Goal: Information Seeking & Learning: Learn about a topic

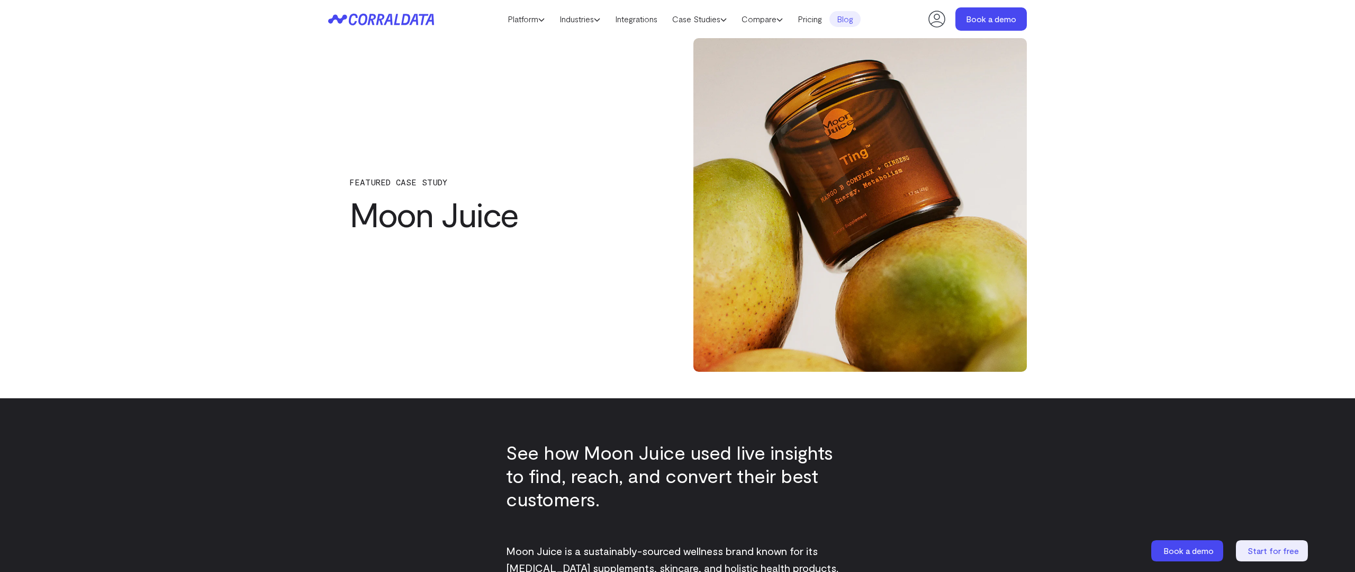
scroll to position [1017, 0]
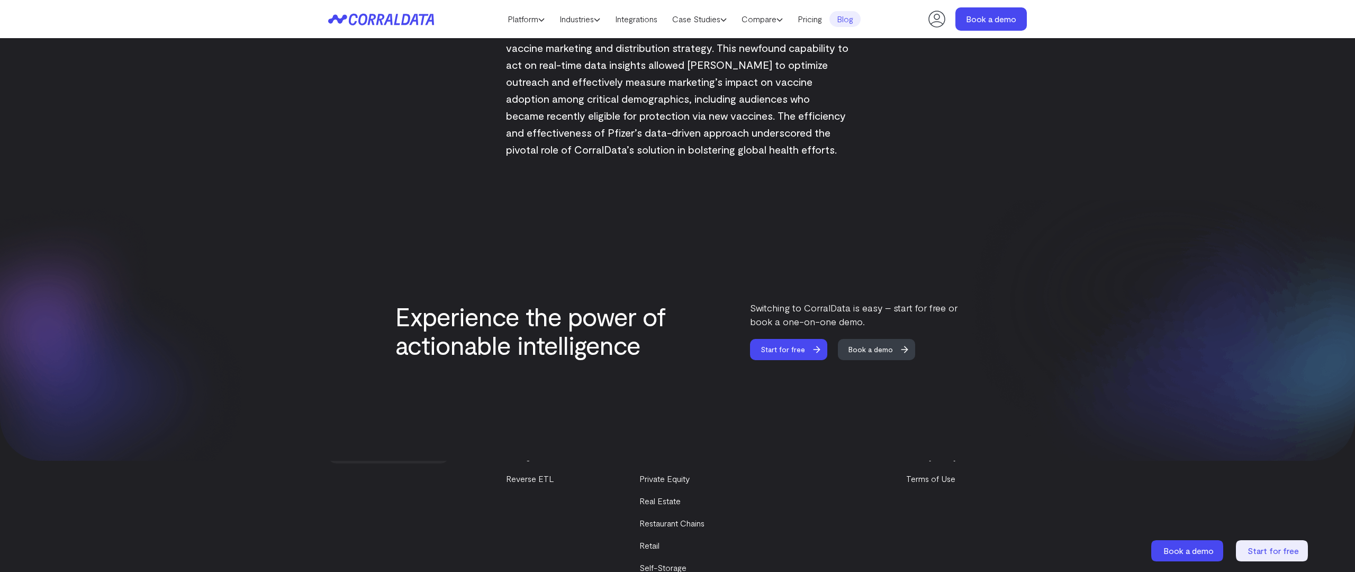
scroll to position [1779, 0]
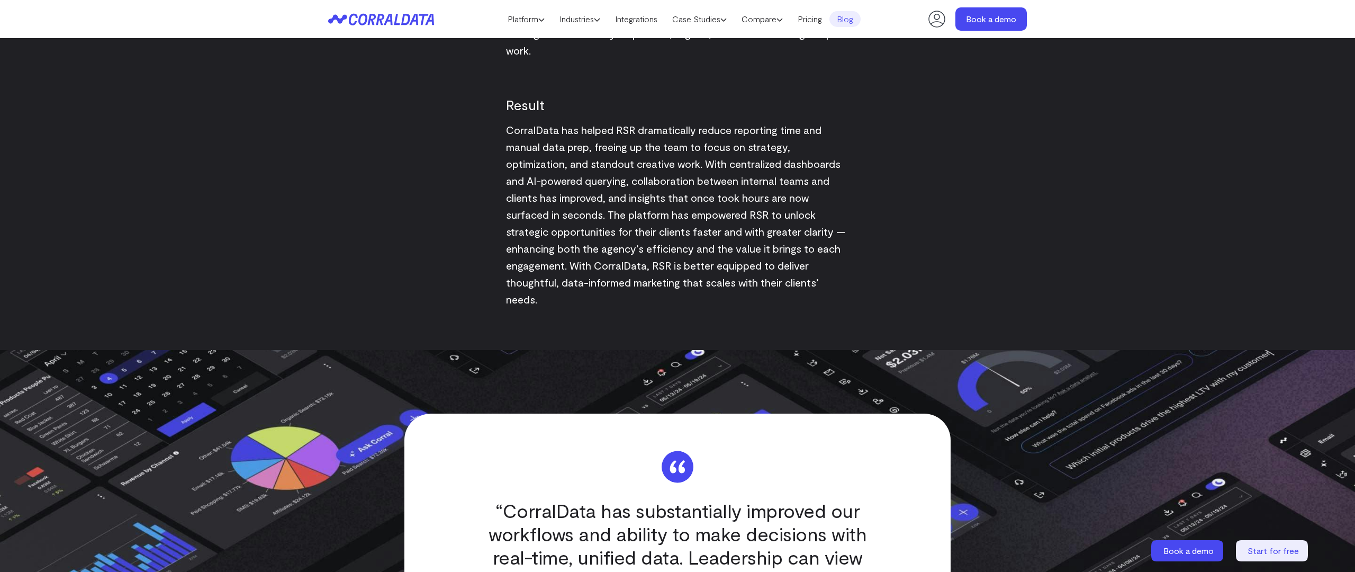
scroll to position [2062, 0]
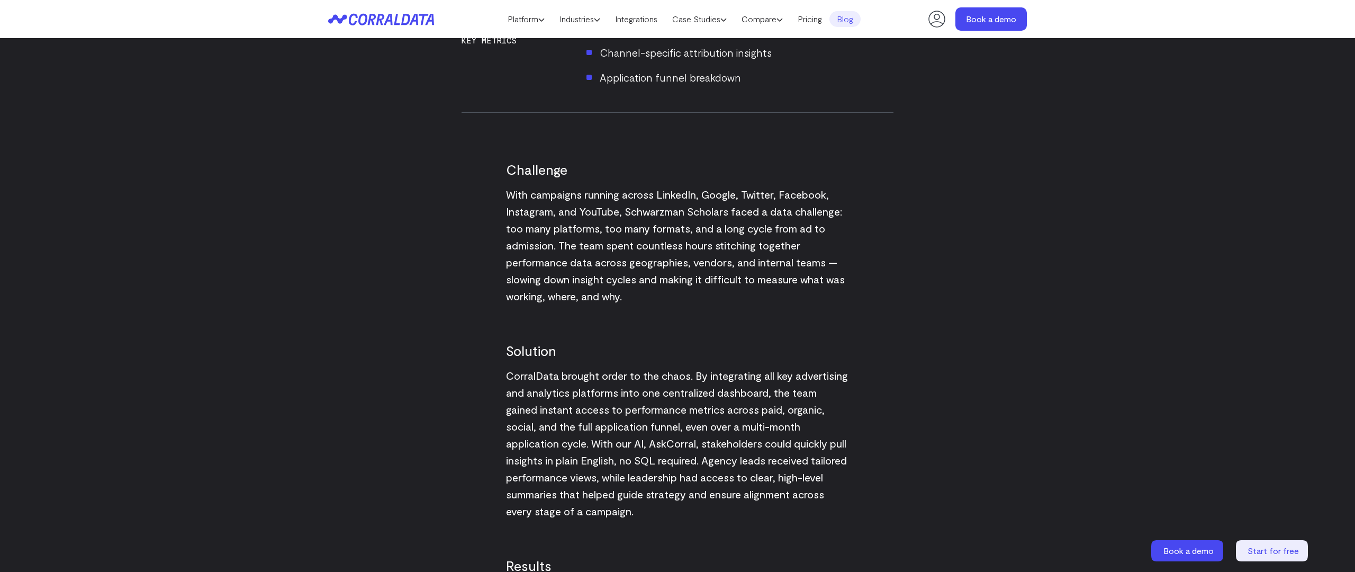
scroll to position [1550, 0]
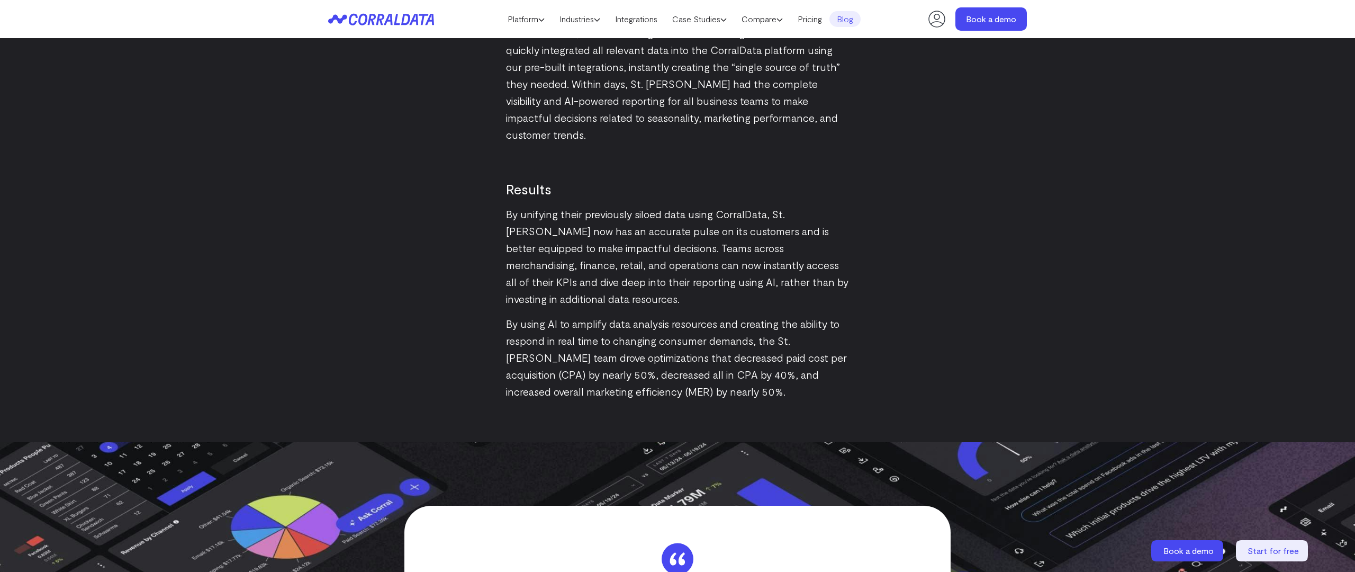
scroll to position [2062, 0]
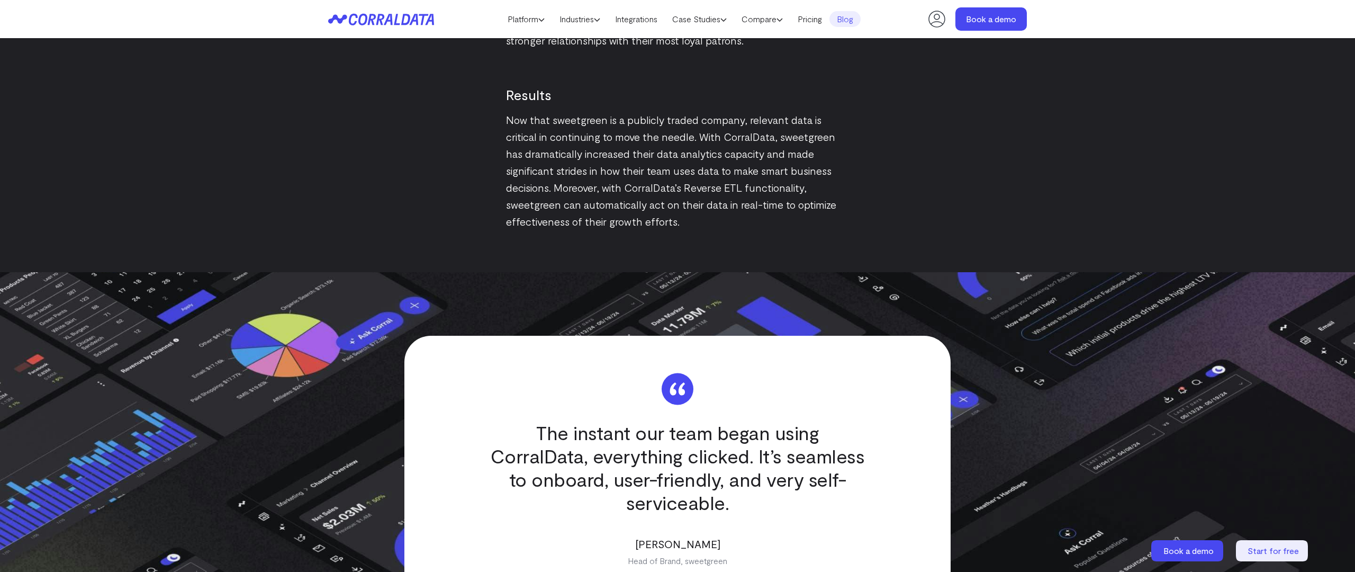
scroll to position [2062, 0]
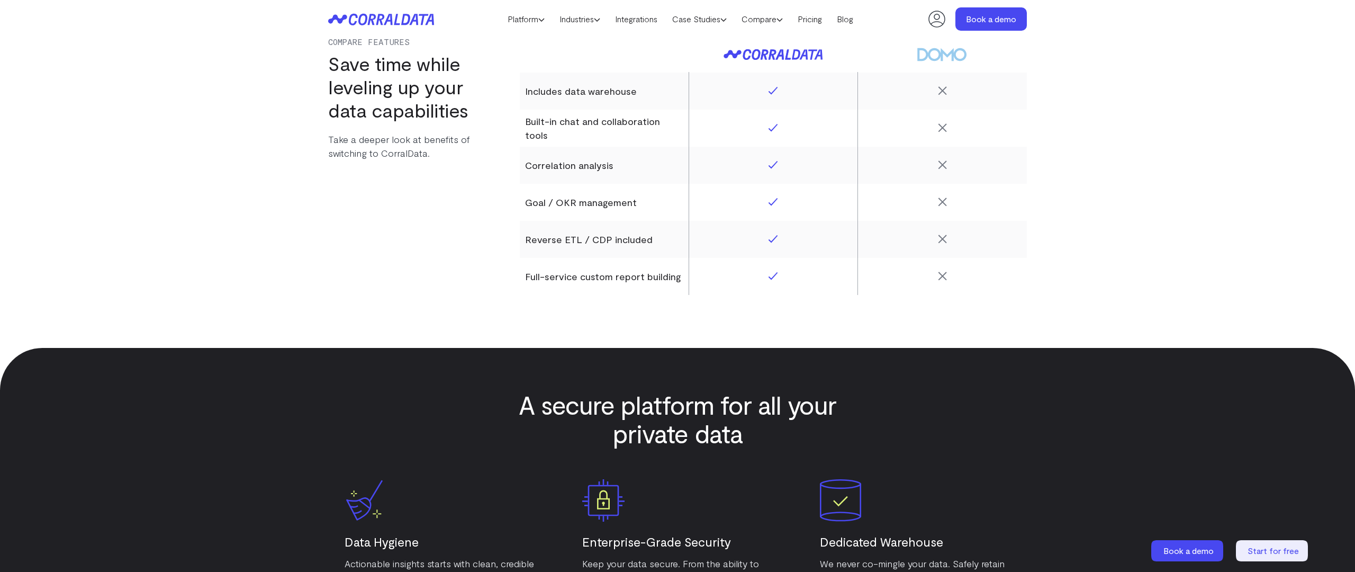
scroll to position [2062, 0]
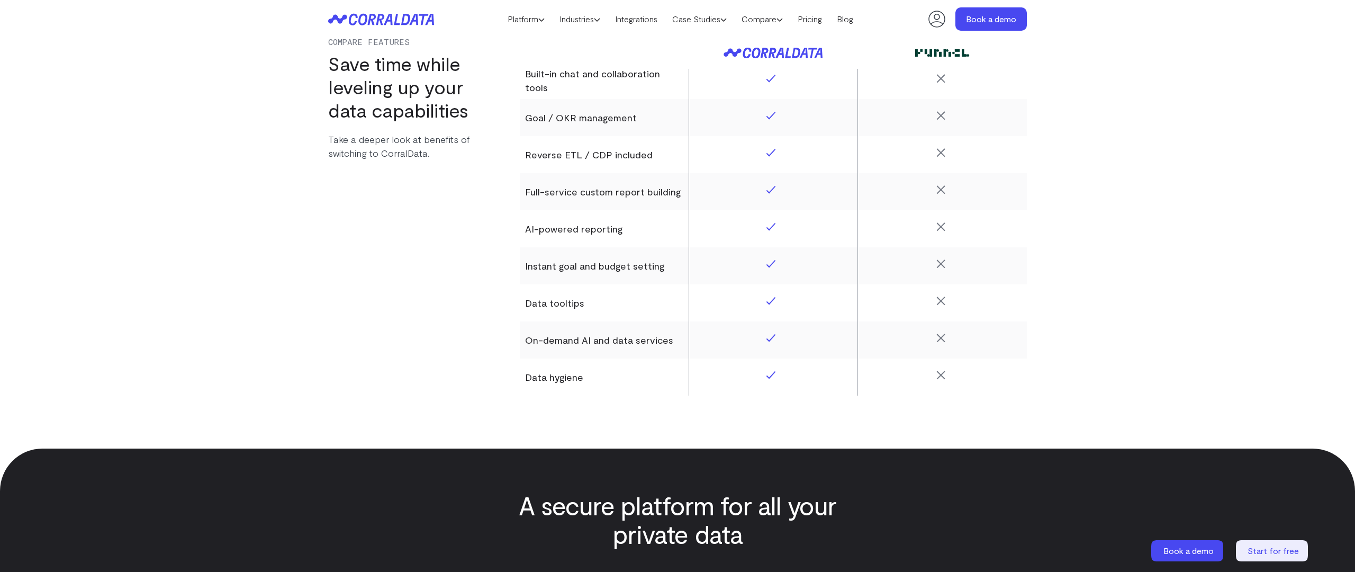
scroll to position [2062, 0]
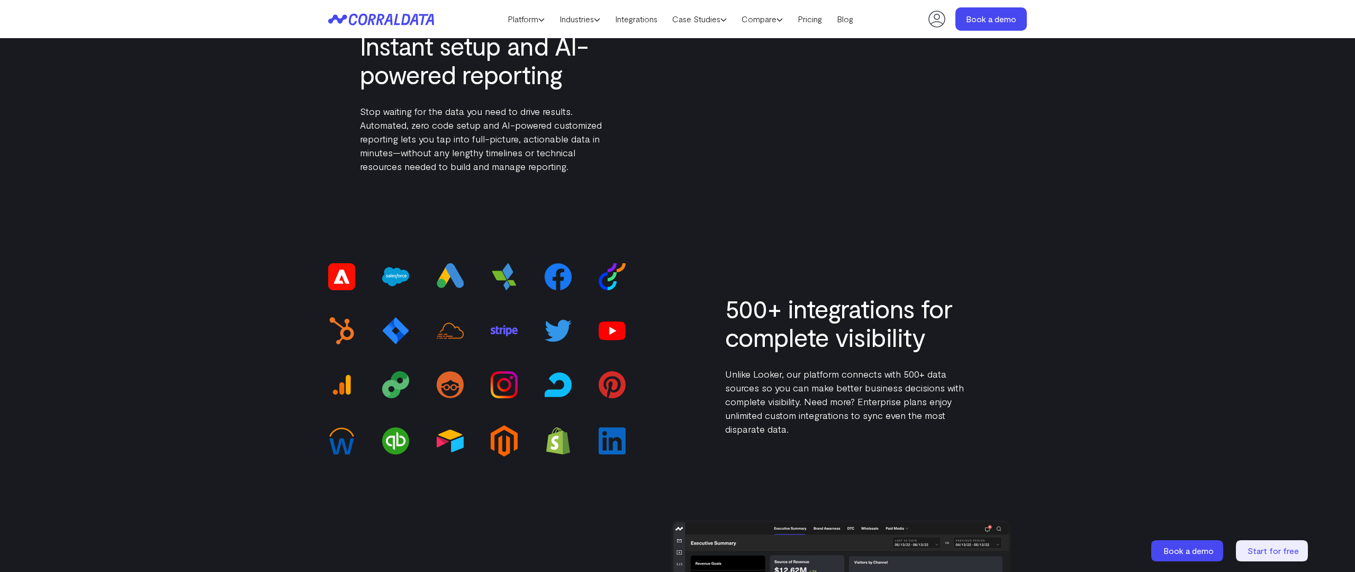
scroll to position [2062, 0]
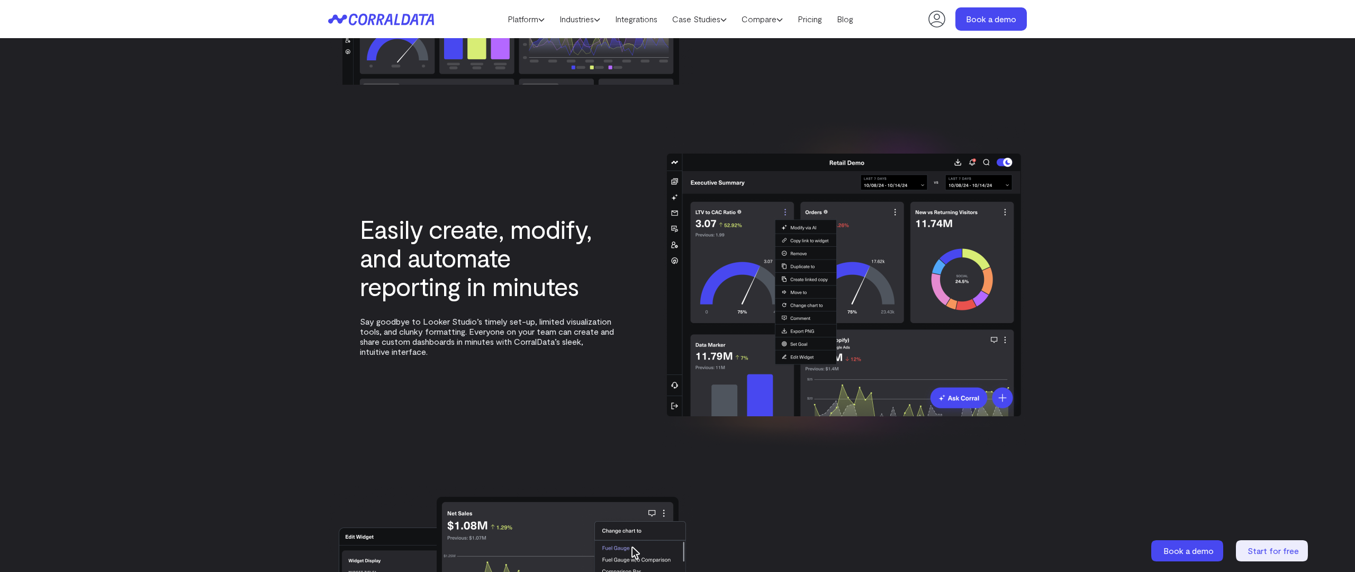
scroll to position [2366, 0]
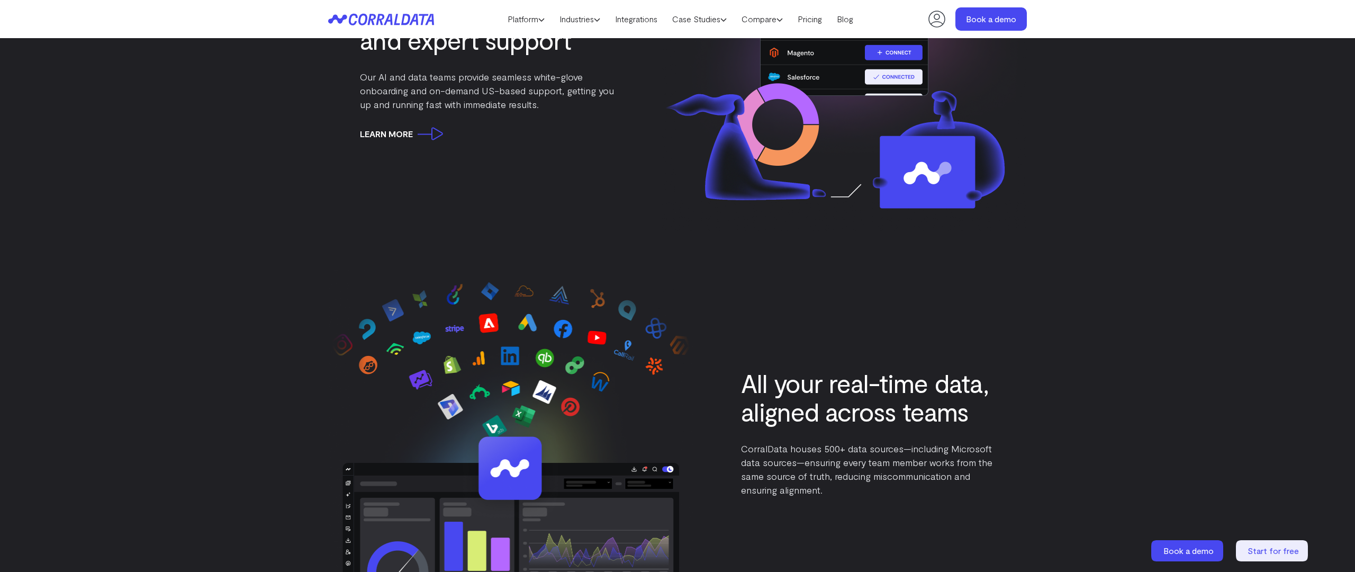
scroll to position [2062, 0]
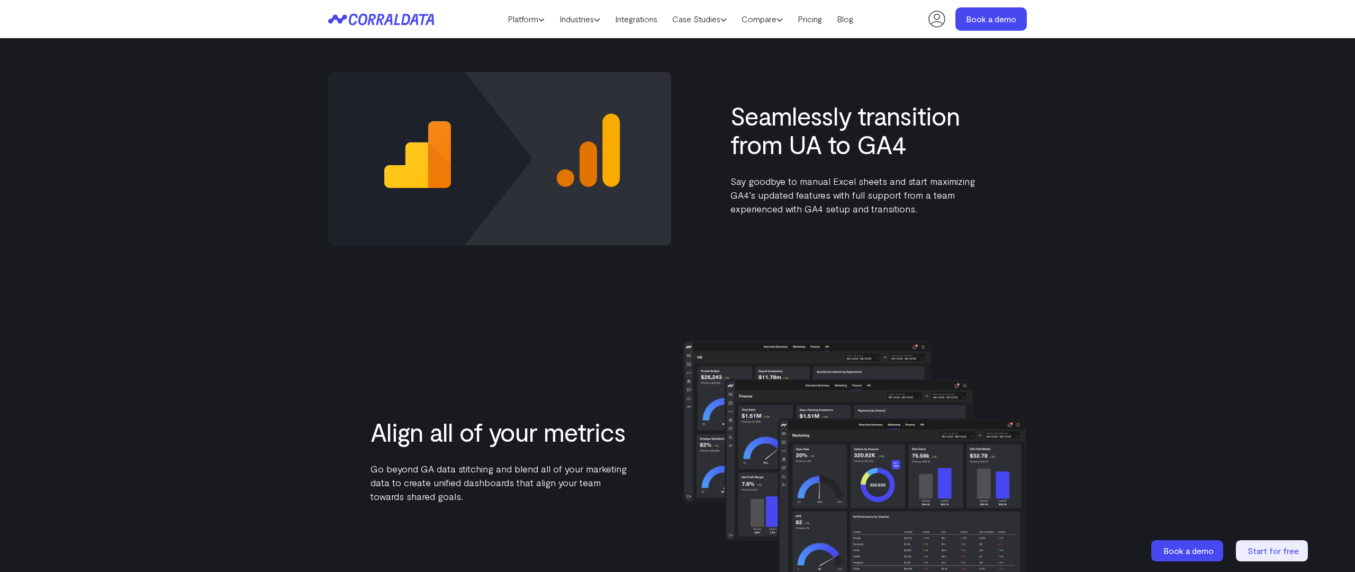
scroll to position [1449, 0]
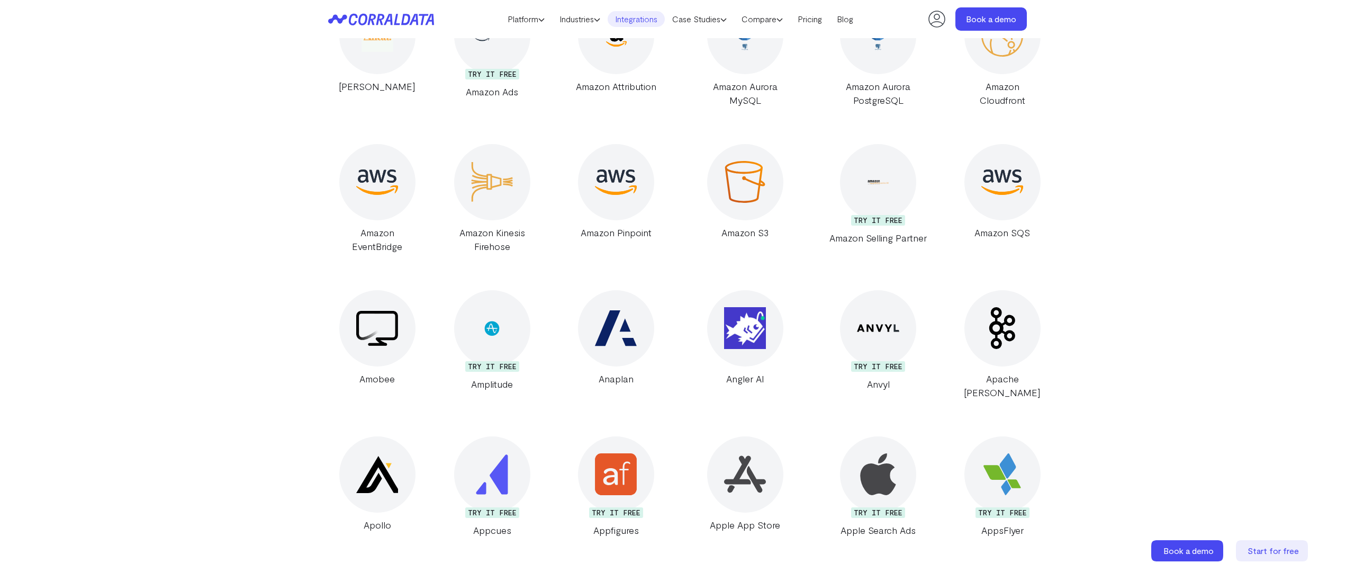
scroll to position [1550, 0]
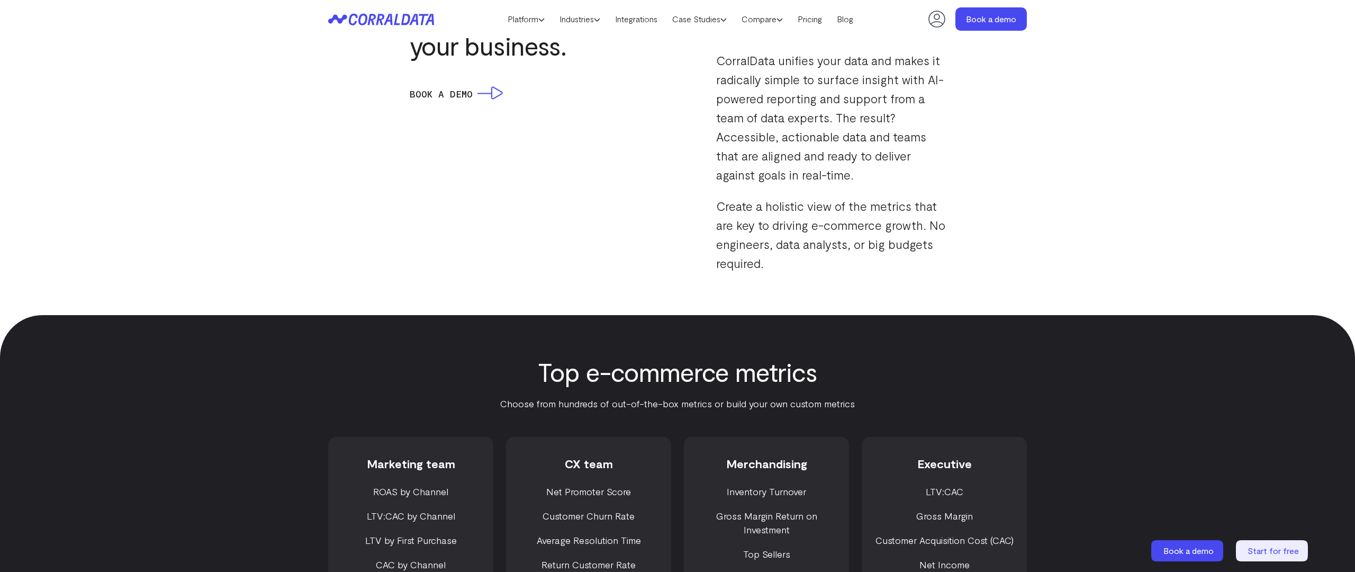
scroll to position [1550, 0]
